Goal: Information Seeking & Learning: Check status

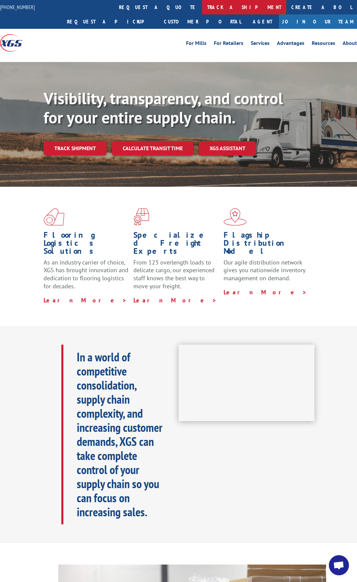
click at [202, 9] on link "track a shipment" at bounding box center [244, 7] width 84 height 14
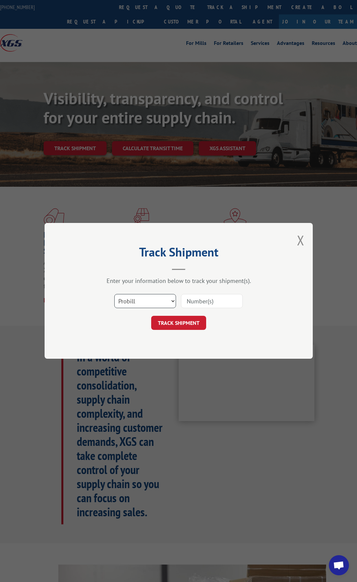
click at [162, 304] on select "Select category... Probill BOL PO" at bounding box center [145, 302] width 62 height 14
select select "bol"
click at [114, 295] on select "Select category... Probill BOL PO" at bounding box center [145, 302] width 62 height 14
click at [212, 298] on input at bounding box center [212, 302] width 62 height 14
type input "243500"
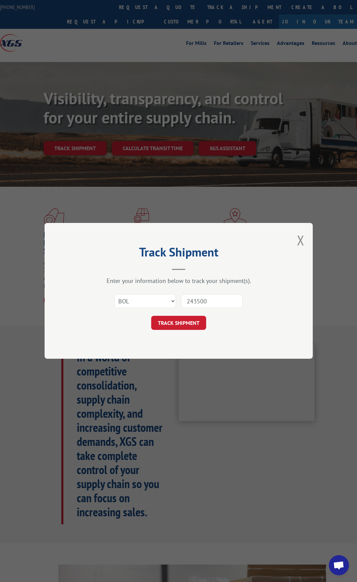
click button "TRACK SHIPMENT" at bounding box center [178, 323] width 55 height 14
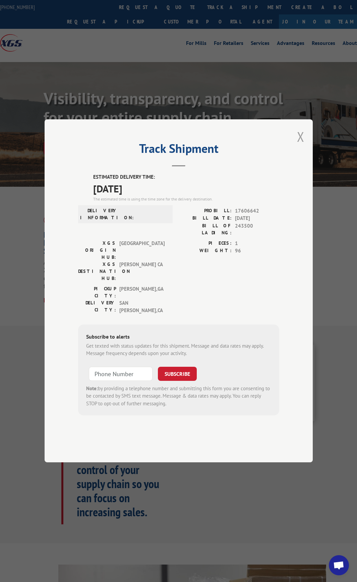
click at [300, 146] on button "Close modal" at bounding box center [300, 137] width 7 height 18
